Goal: Task Accomplishment & Management: Manage account settings

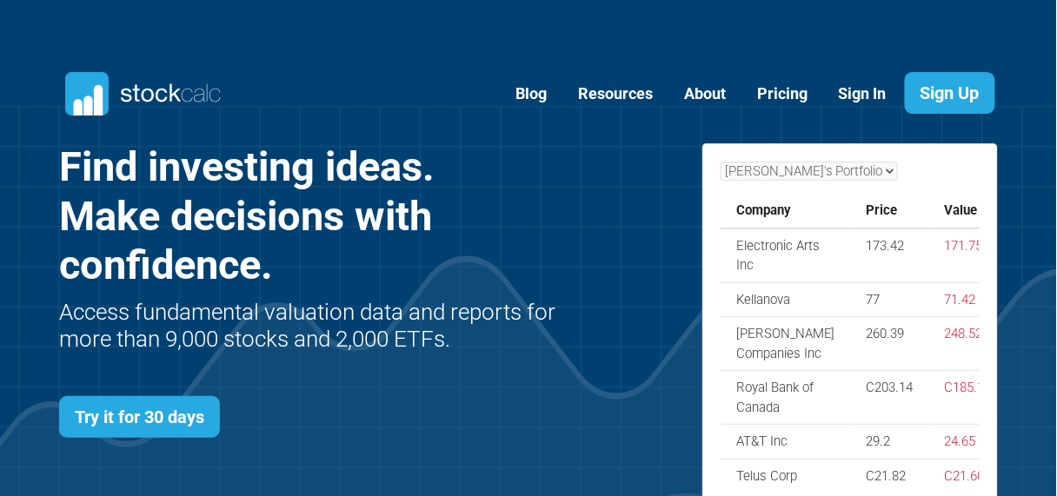
scroll to position [695, 991]
drag, startPoint x: 211, startPoint y: 0, endPoint x: 863, endPoint y: 100, distance: 659.3
click at [863, 100] on link "Sign In" at bounding box center [862, 94] width 74 height 43
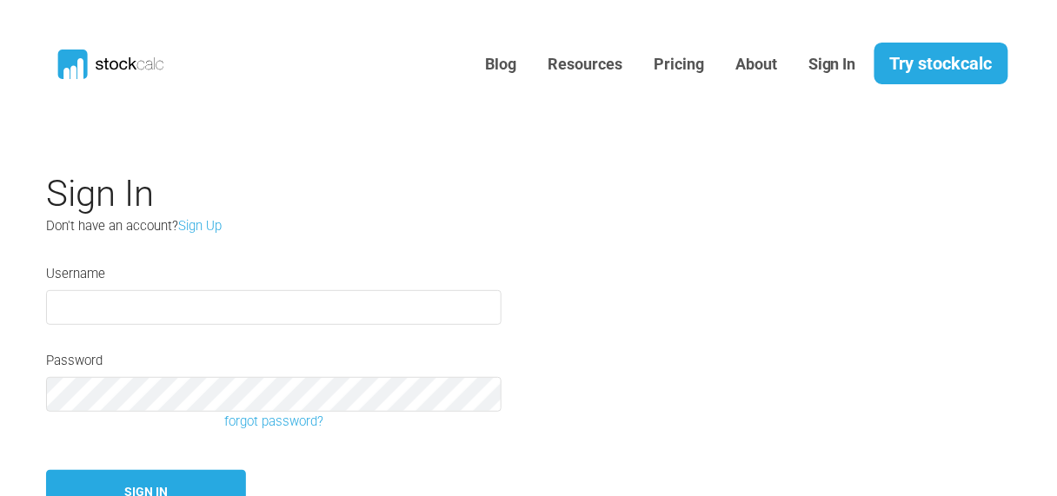
click at [247, 307] on input "text" at bounding box center [273, 307] width 455 height 35
type input "[GEOGRAPHIC_DATA]"
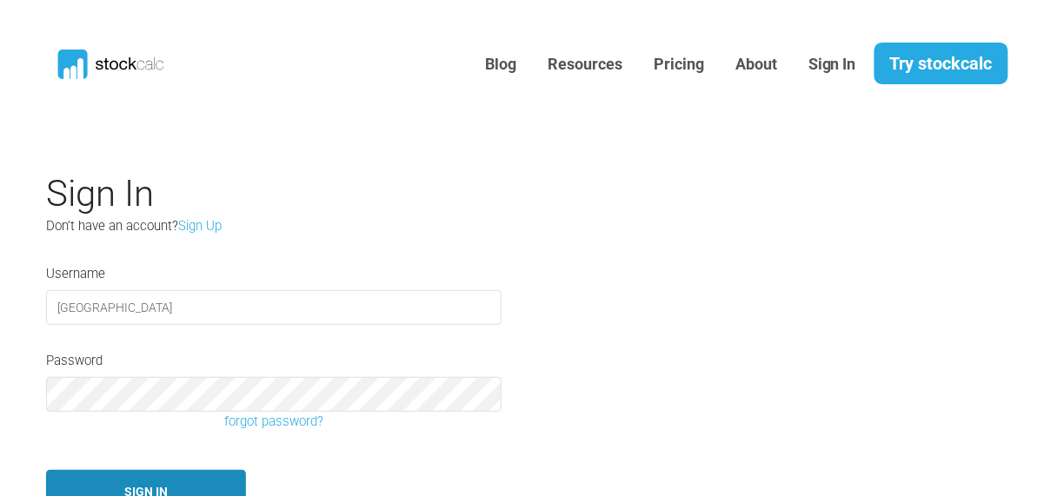
click at [175, 482] on button "Sign In" at bounding box center [146, 492] width 200 height 44
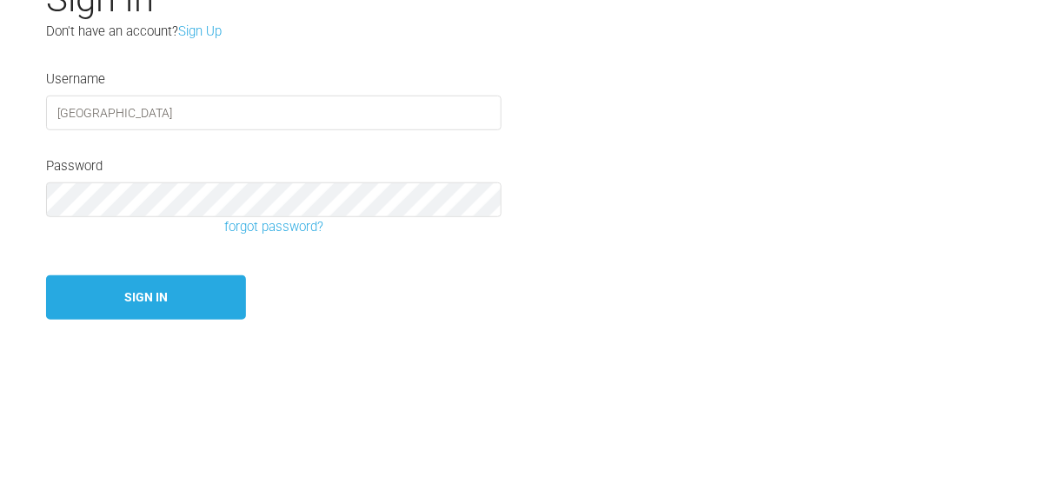
scroll to position [199, 0]
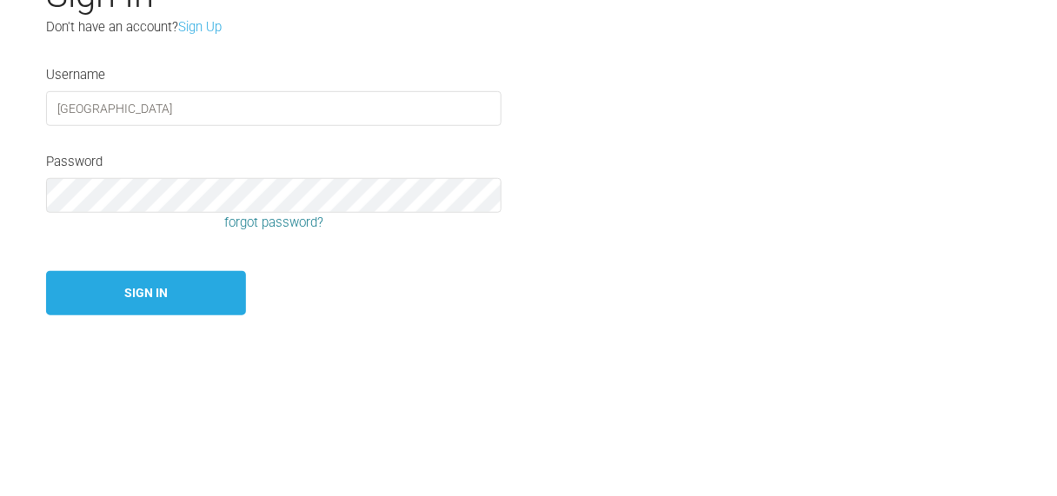
type input "[GEOGRAPHIC_DATA]"
click at [261, 223] on link "forgot password?" at bounding box center [273, 223] width 481 height 20
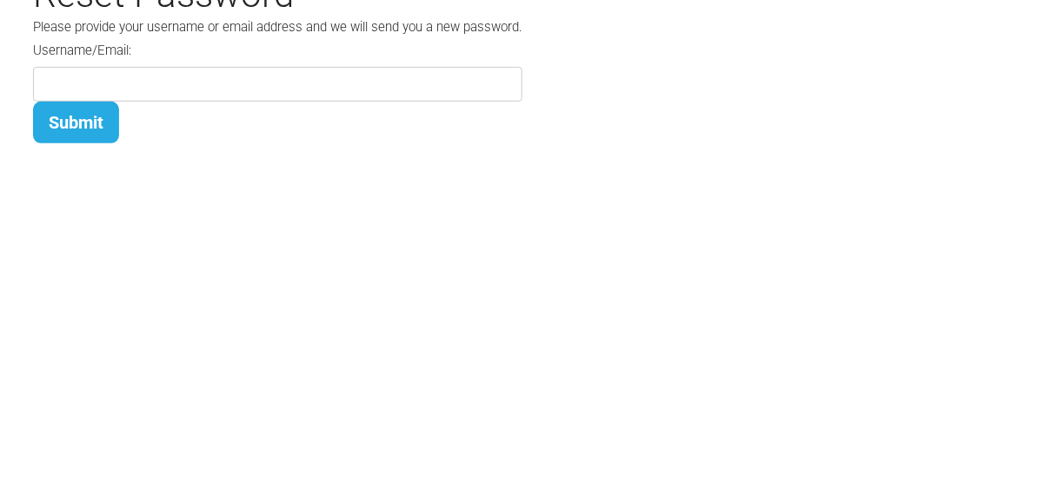
click at [218, 88] on input at bounding box center [277, 84] width 489 height 35
type input "reggie.boutilier@stockcalcpro.com"
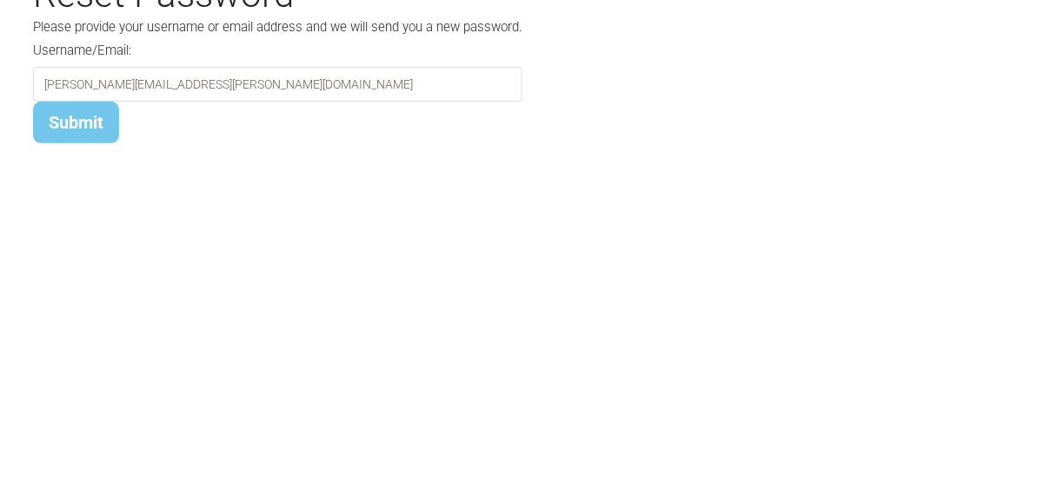
click at [74, 122] on button "Submit" at bounding box center [76, 123] width 86 height 42
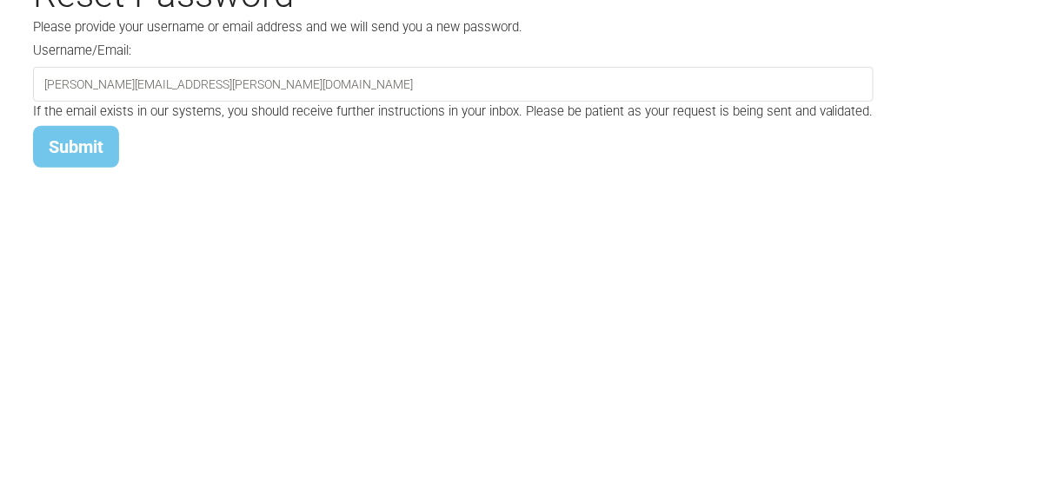
click at [77, 140] on button "Submit" at bounding box center [76, 147] width 86 height 42
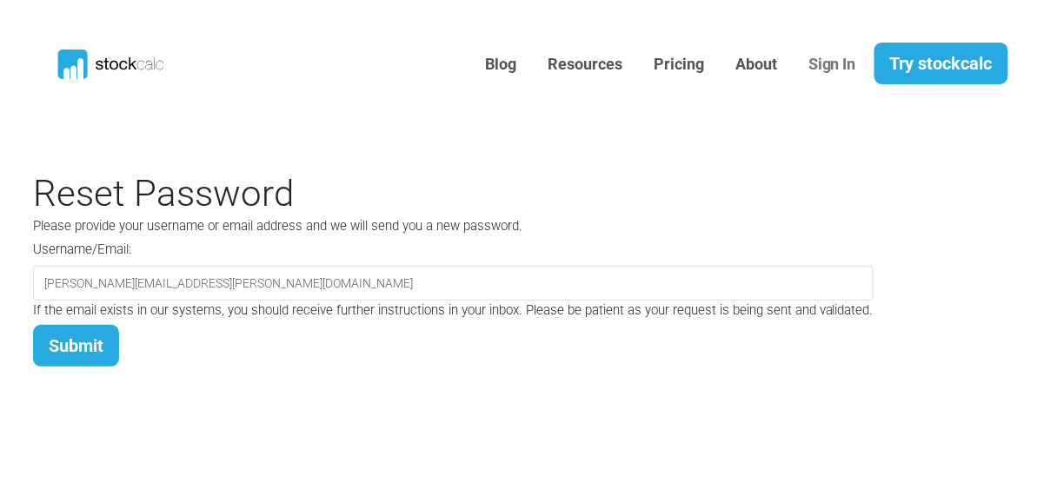
click at [821, 56] on link "Sign In" at bounding box center [832, 64] width 74 height 43
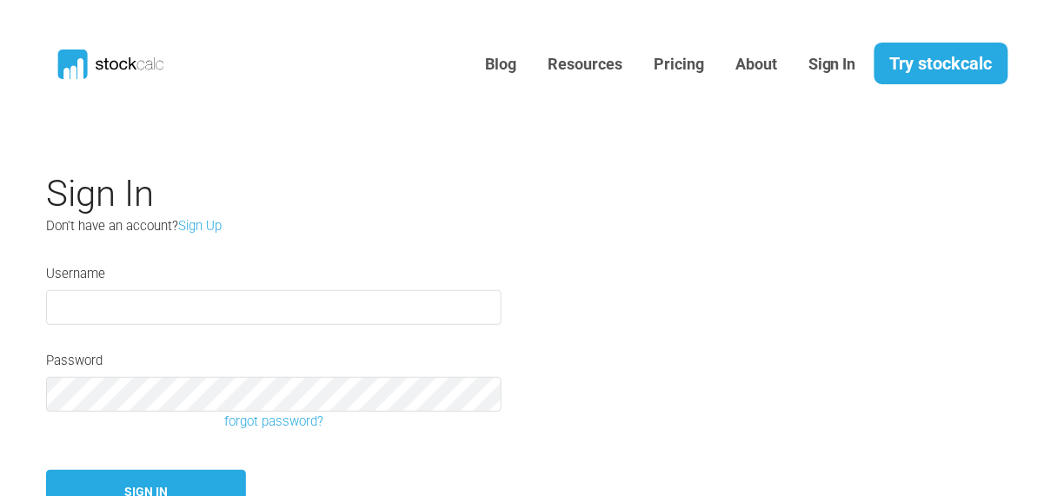
click at [264, 307] on input "text" at bounding box center [273, 307] width 455 height 35
type input "[GEOGRAPHIC_DATA]"
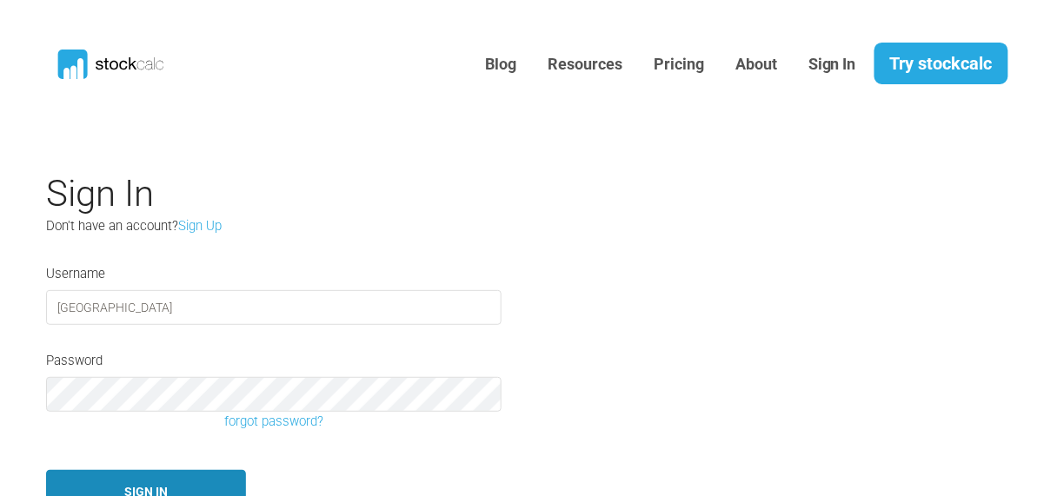
click at [147, 481] on button "Sign In" at bounding box center [146, 492] width 200 height 44
